Goal: Task Accomplishment & Management: Use online tool/utility

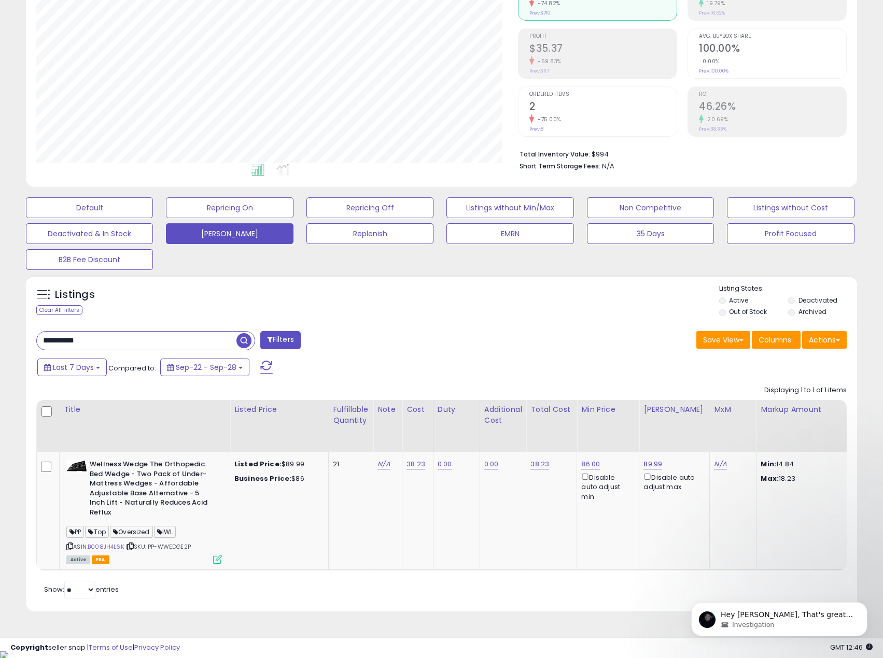
click at [117, 342] on input "**********" at bounding box center [137, 341] width 200 height 18
paste input "*"
type input "**********"
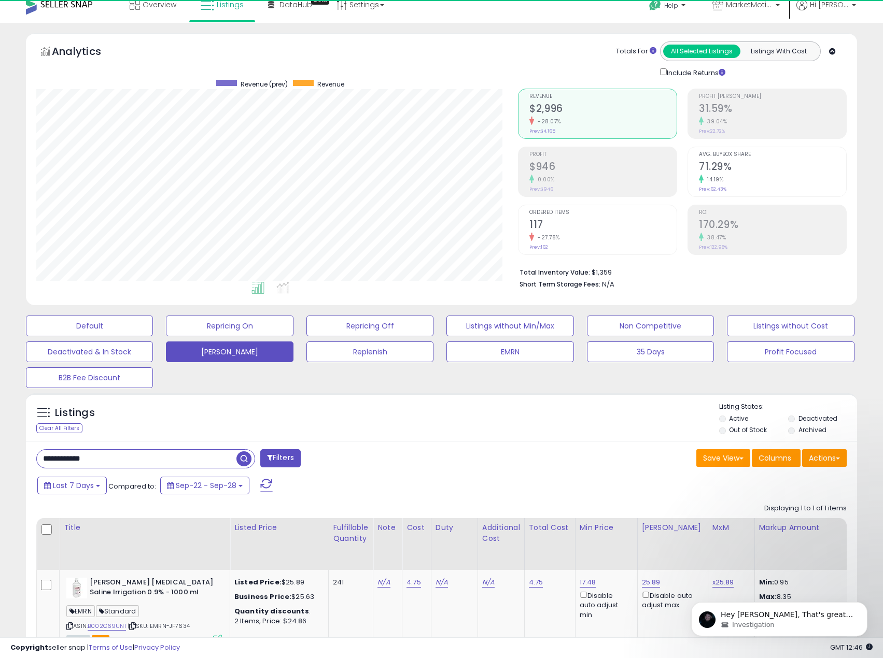
scroll to position [213, 482]
click at [69, 627] on icon at bounding box center [69, 627] width 7 height 6
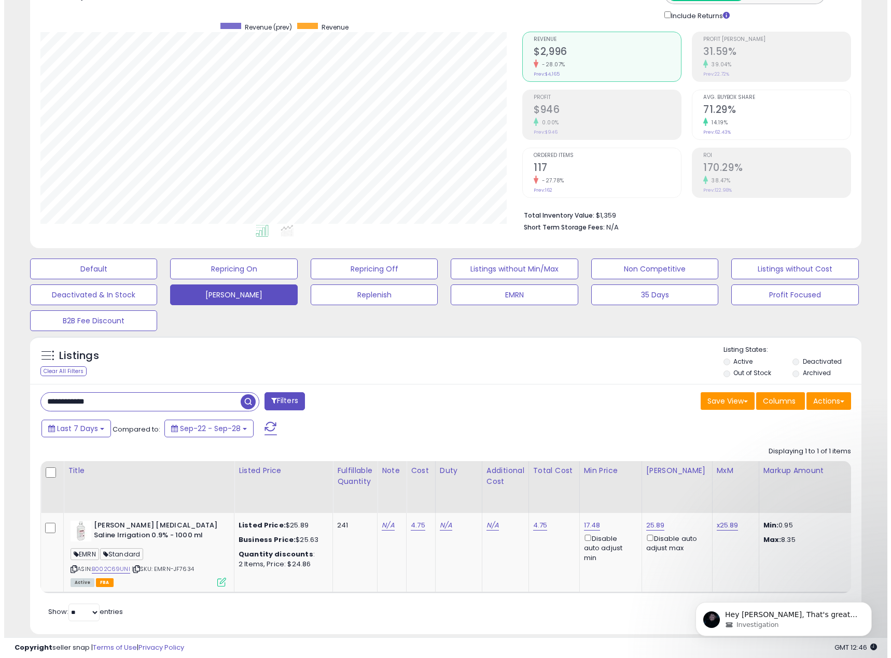
scroll to position [91, 0]
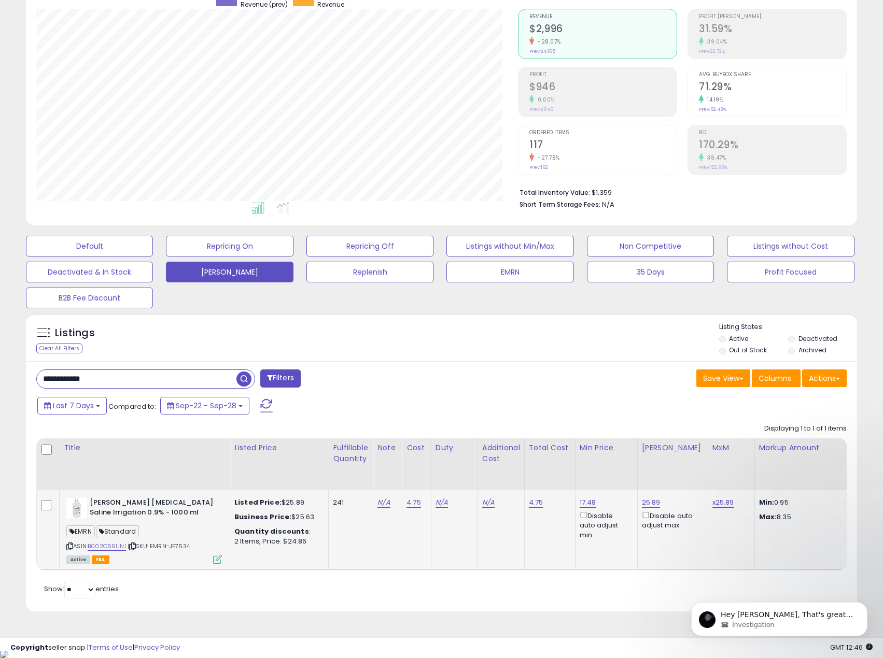
click at [215, 563] on icon at bounding box center [217, 559] width 9 height 9
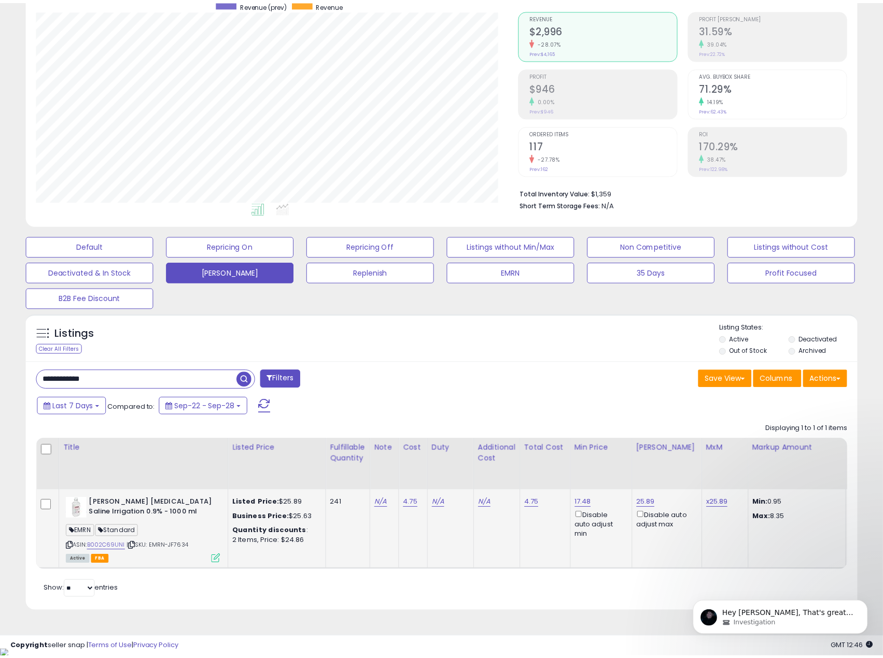
scroll to position [213, 486]
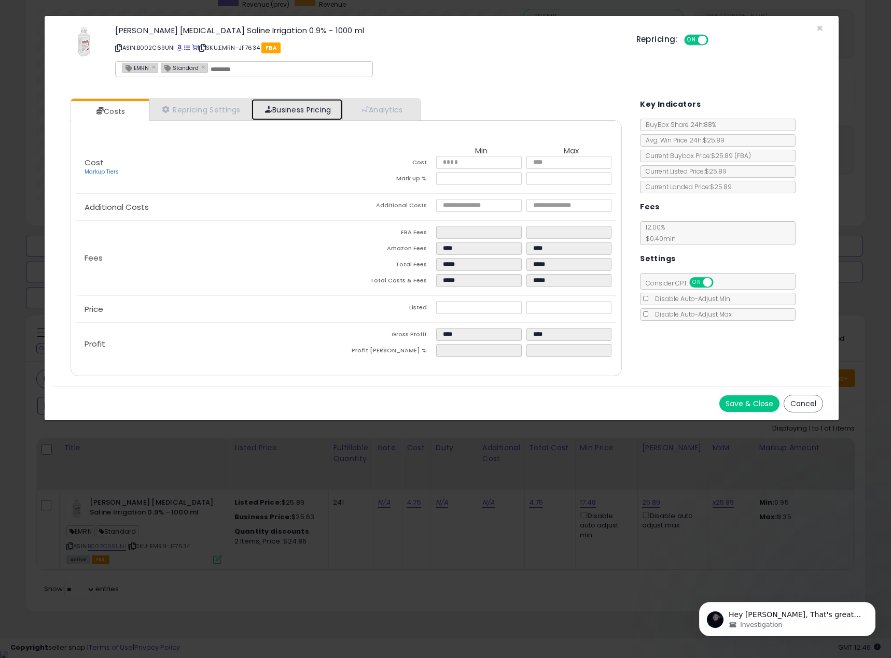
click at [275, 113] on link "Business Pricing" at bounding box center [296, 109] width 91 height 21
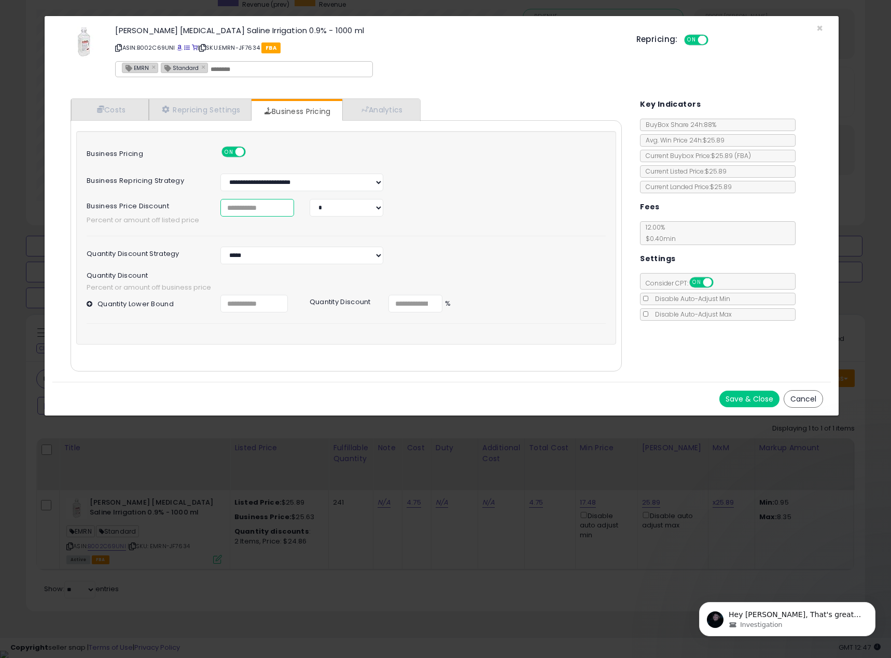
click at [260, 214] on input "*" at bounding box center [257, 208] width 74 height 18
drag, startPoint x: 219, startPoint y: 207, endPoint x: 200, endPoint y: 205, distance: 19.8
click at [200, 205] on div "Business Price Discount * * *" at bounding box center [346, 208] width 535 height 18
type input "*"
click at [427, 251] on div "Quantity Discount Strategy *** *****" at bounding box center [346, 256] width 535 height 18
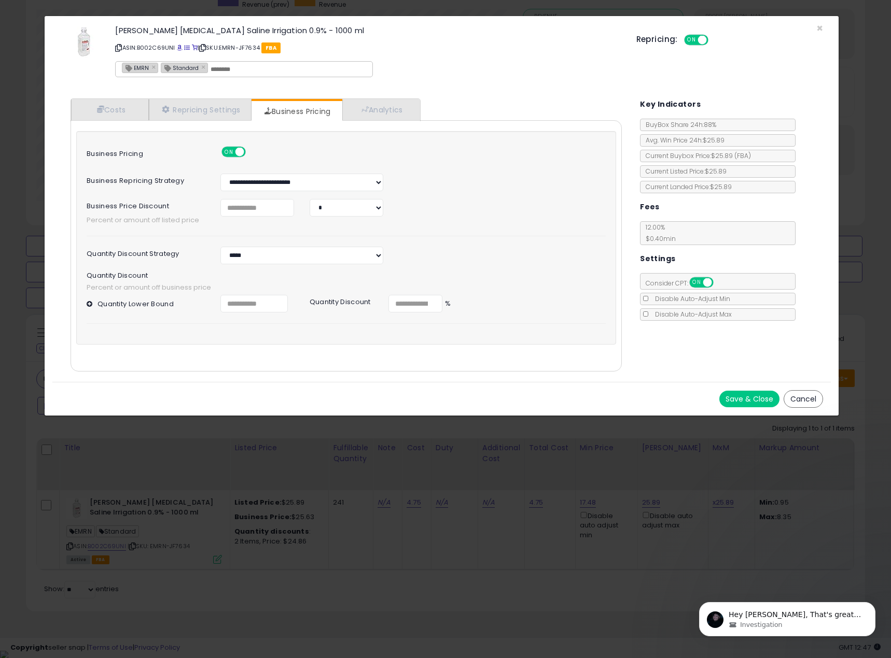
click at [748, 404] on button "Save & Close" at bounding box center [749, 399] width 60 height 17
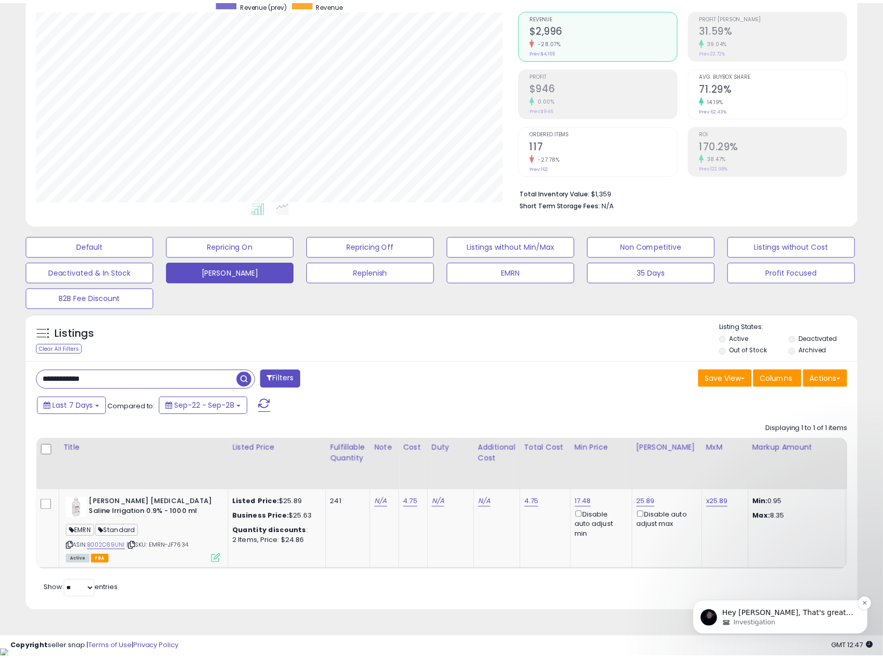
scroll to position [518278, 518009]
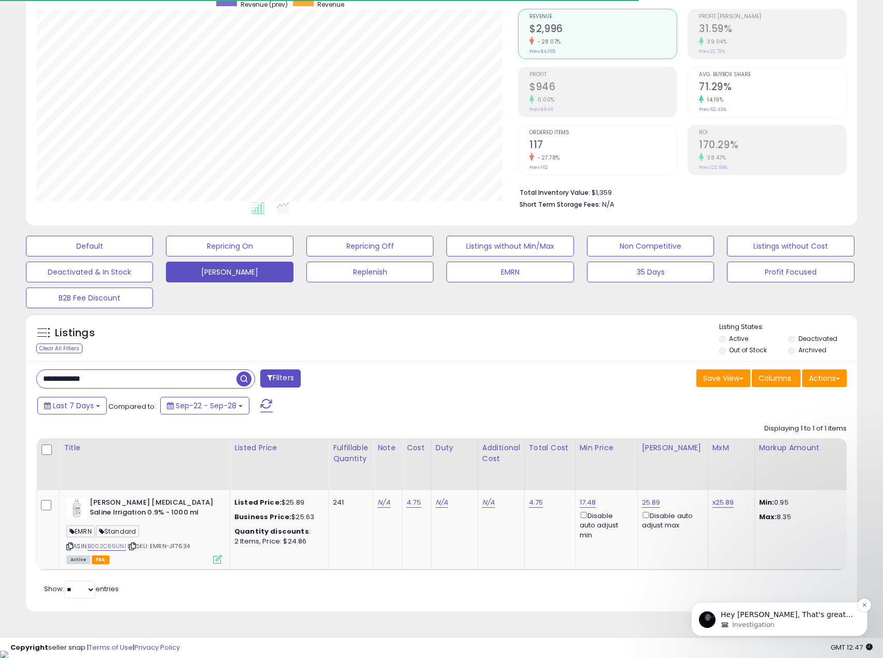
click at [733, 615] on span "Hey [PERSON_NAME], That's great to hear. Thanks for remembering to loop me in o…" at bounding box center [787, 636] width 132 height 50
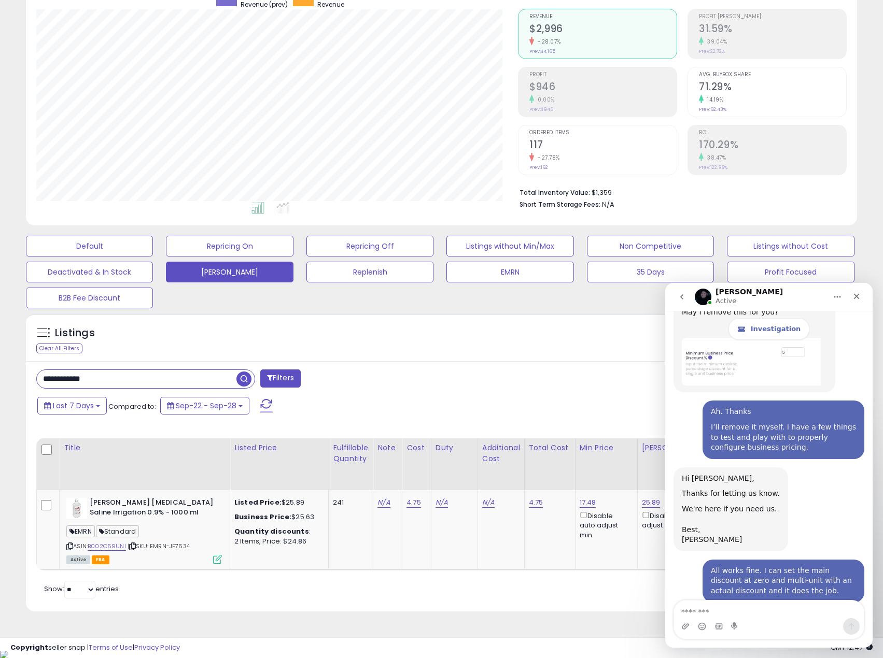
scroll to position [1673, 0]
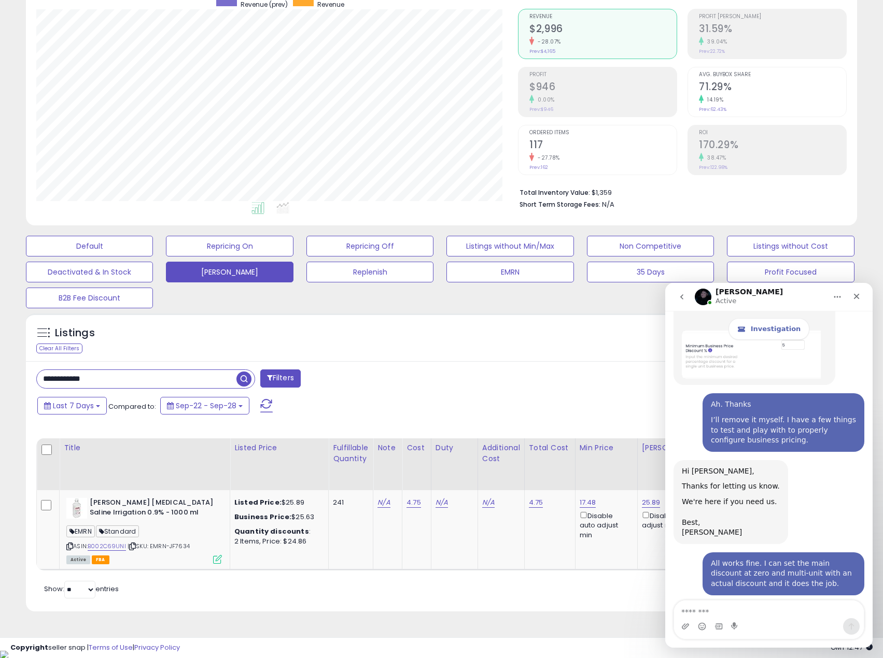
click at [684, 295] on icon "go back" at bounding box center [682, 297] width 8 height 8
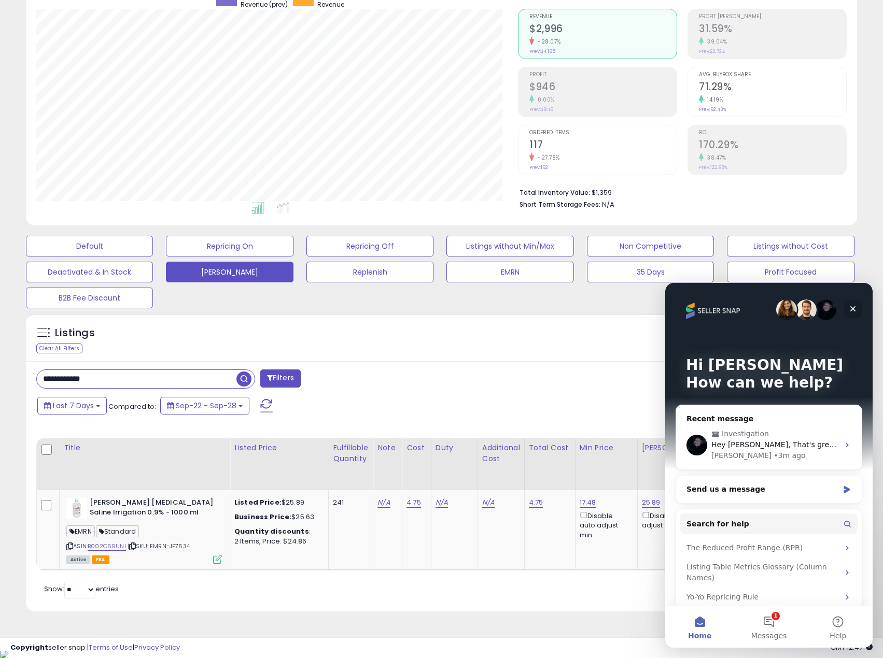
click at [856, 308] on icon "Close" at bounding box center [853, 309] width 8 height 8
